Goal: Information Seeking & Learning: Find specific fact

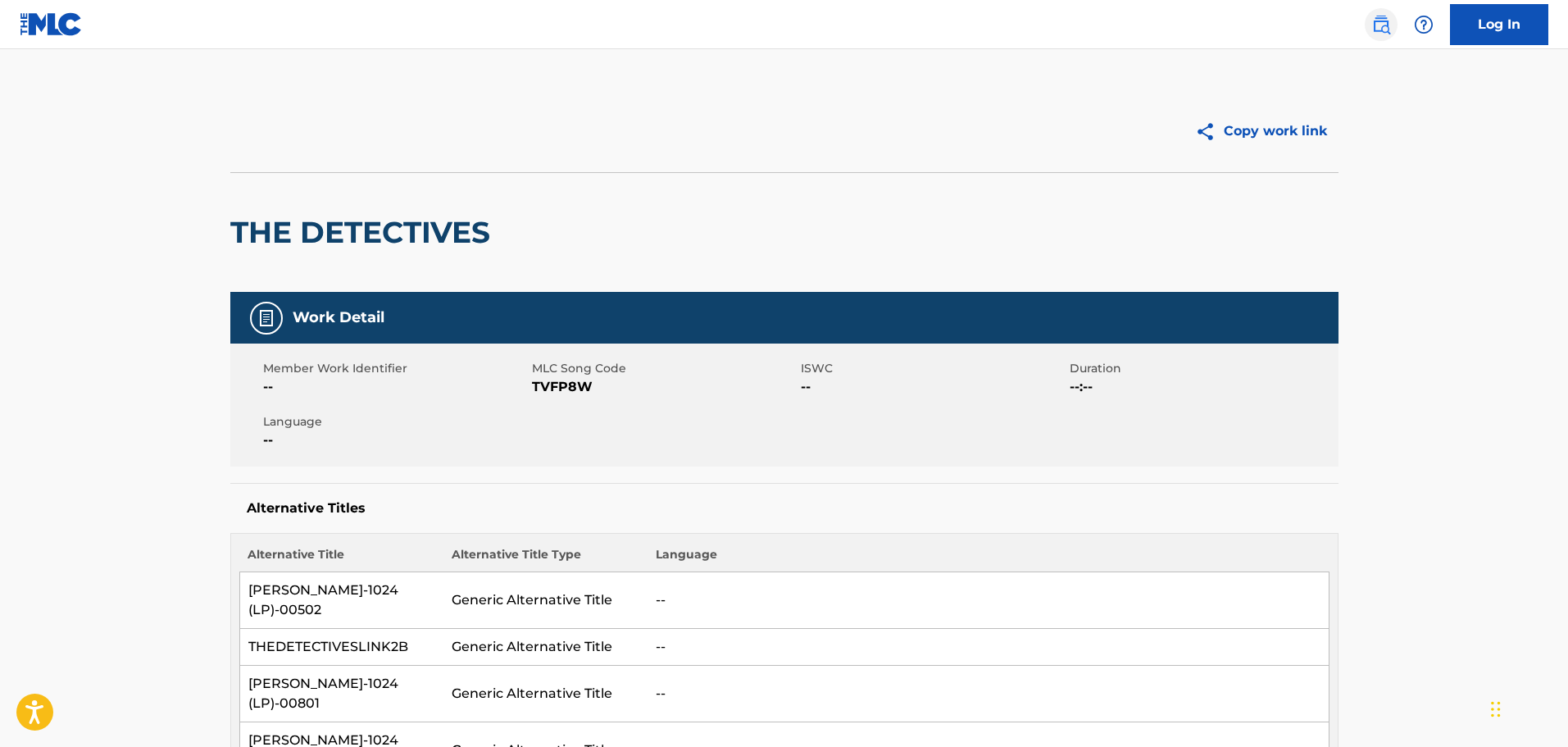
click at [1381, 27] on img at bounding box center [1381, 25] width 20 height 20
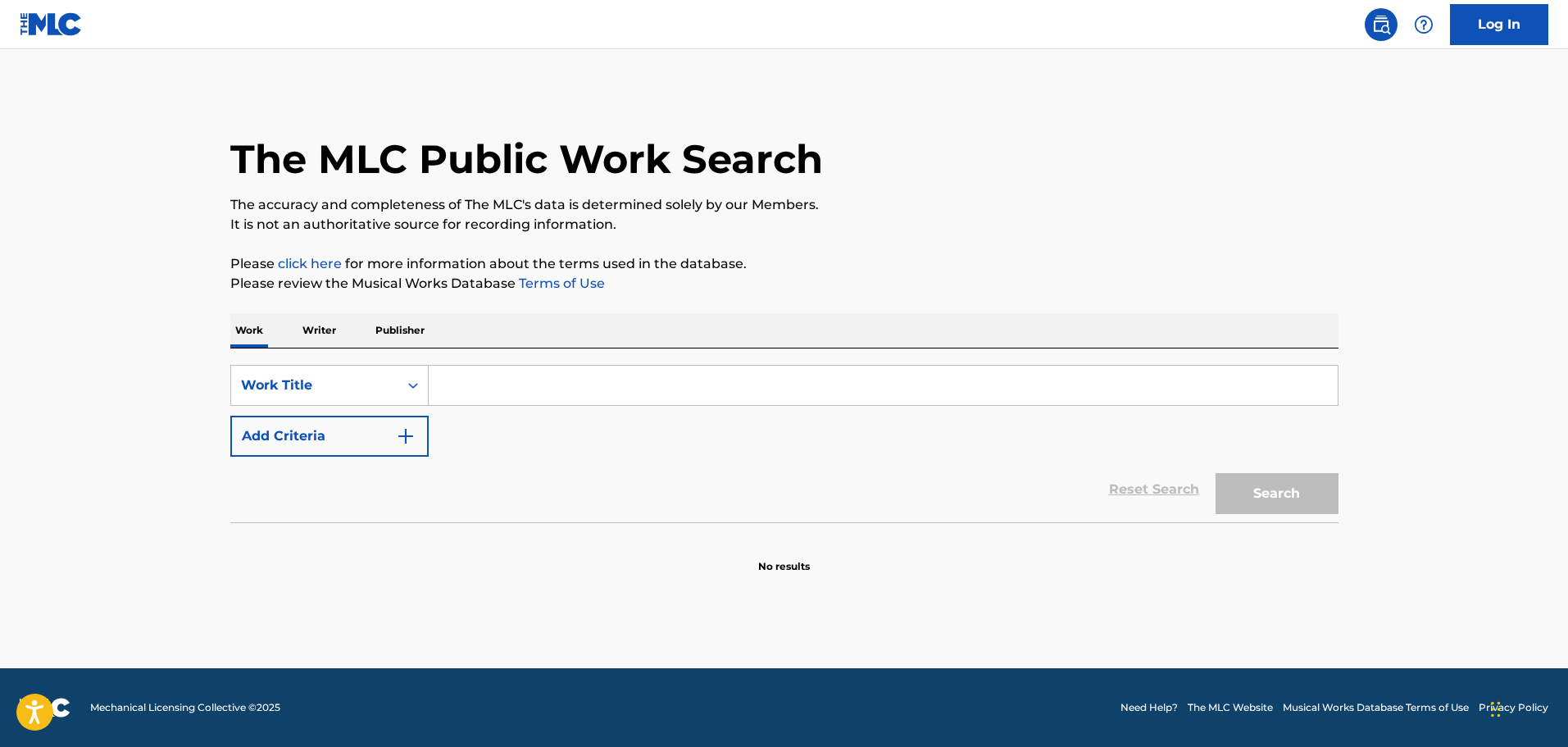
click at [566, 384] on input "Search Form" at bounding box center [883, 385] width 909 height 39
paste input "GET IN THE RING"
type input "GET IN THE RING"
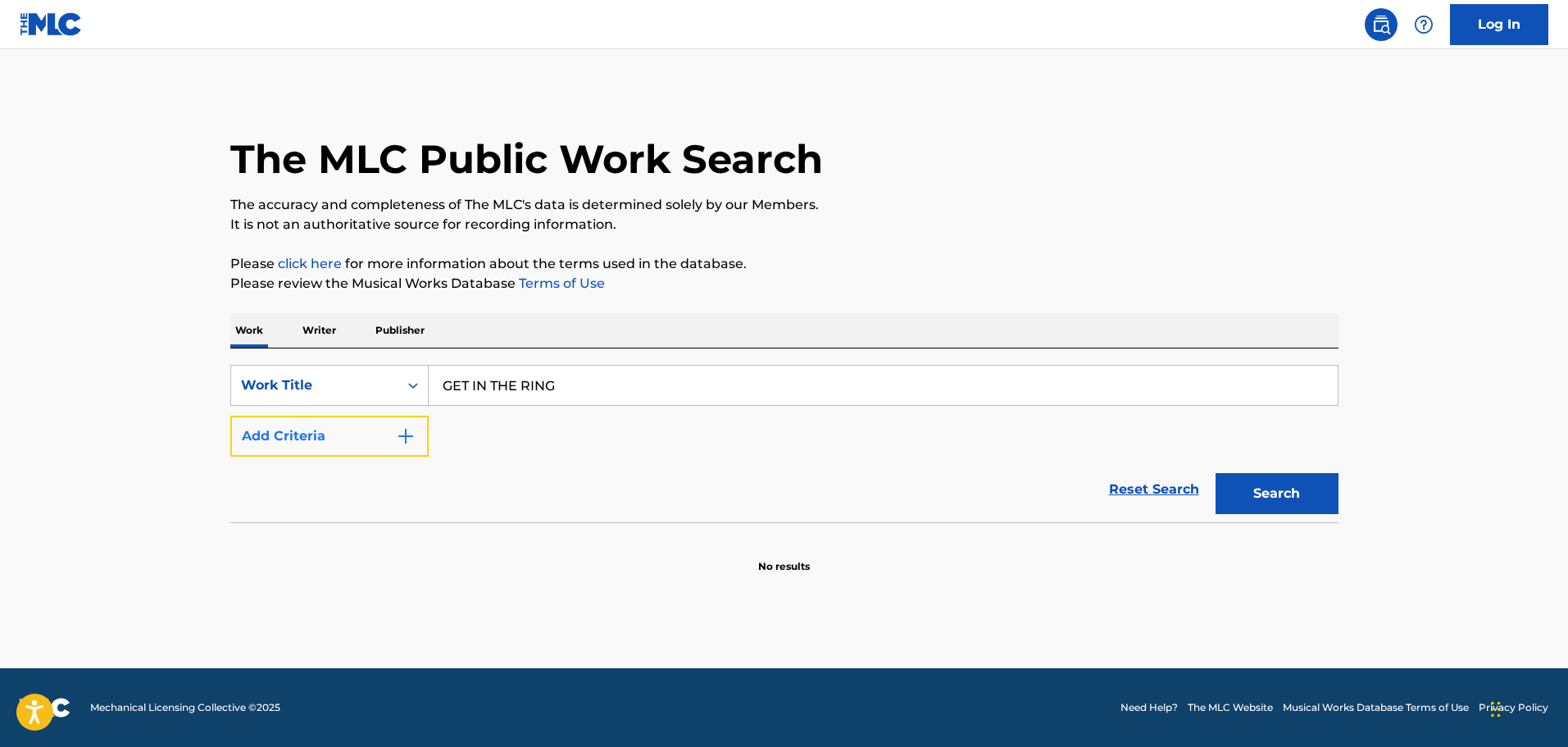
click at [391, 438] on button "Add Criteria" at bounding box center [329, 435] width 198 height 41
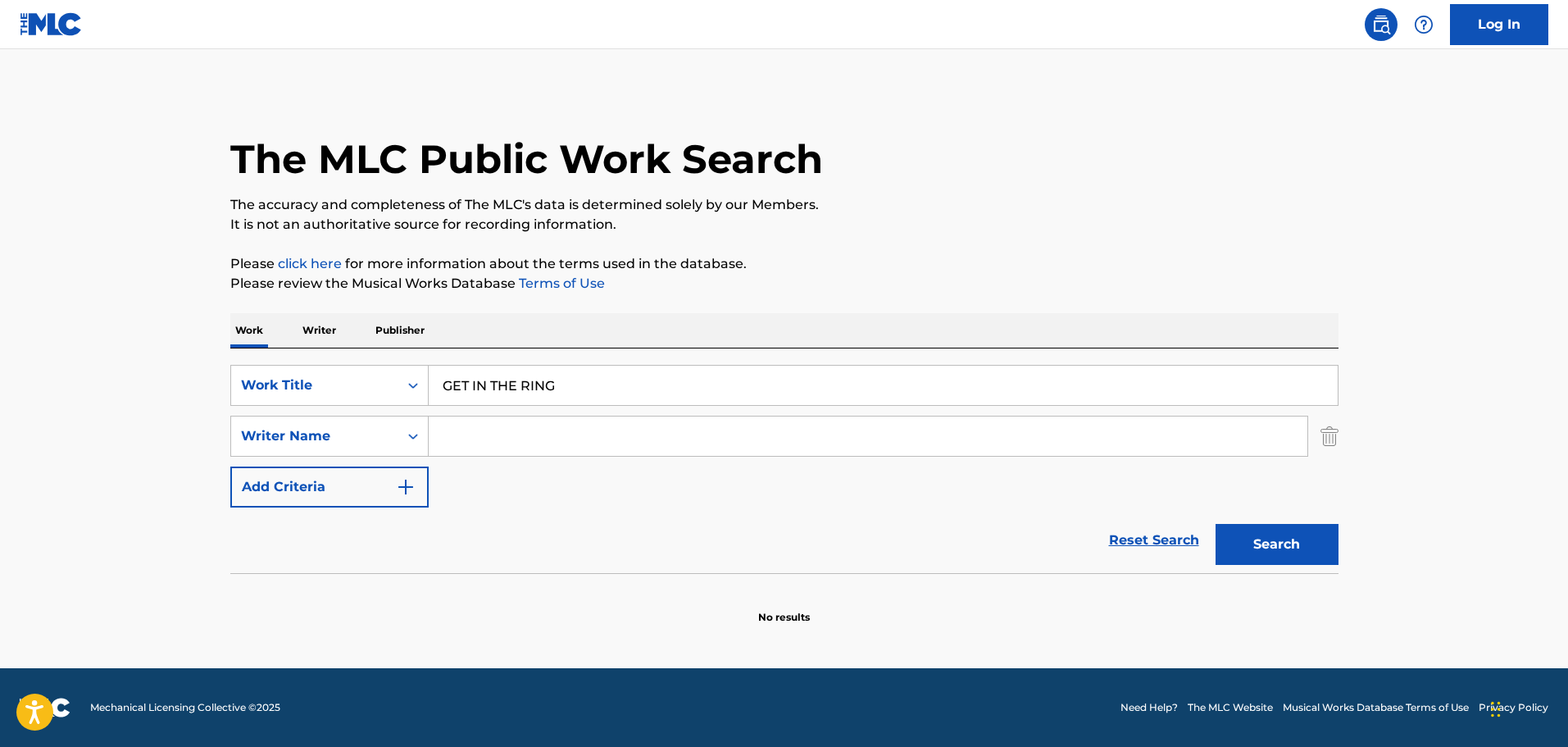
click at [497, 444] on input "Search Form" at bounding box center [868, 435] width 879 height 39
click at [491, 434] on input "Search Form" at bounding box center [868, 435] width 879 height 39
paste input "MAX"
type input "MAX"
click at [1276, 558] on button "Search" at bounding box center [1276, 544] width 123 height 41
